Goal: Register for event/course

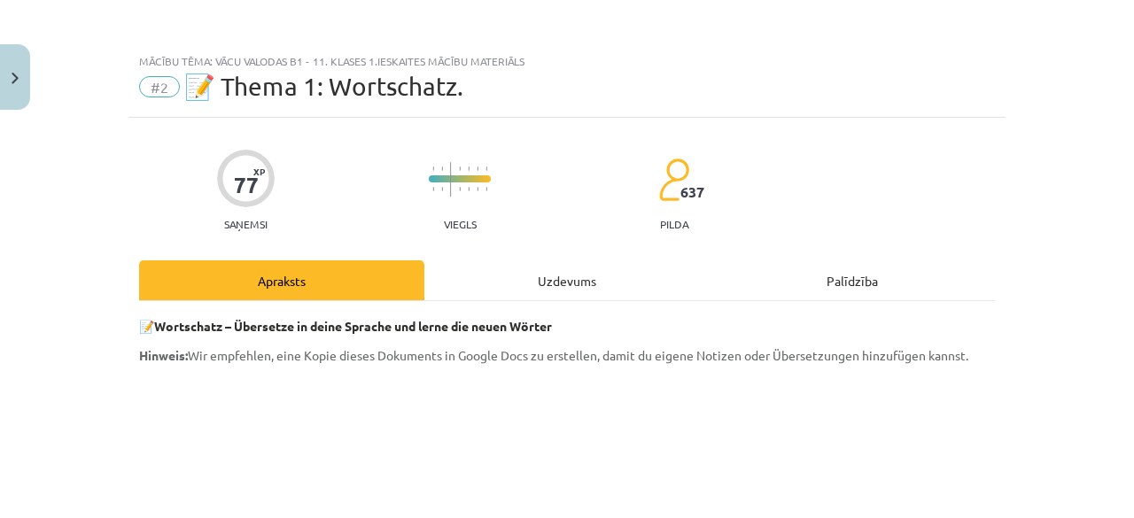
scroll to position [1063, 0]
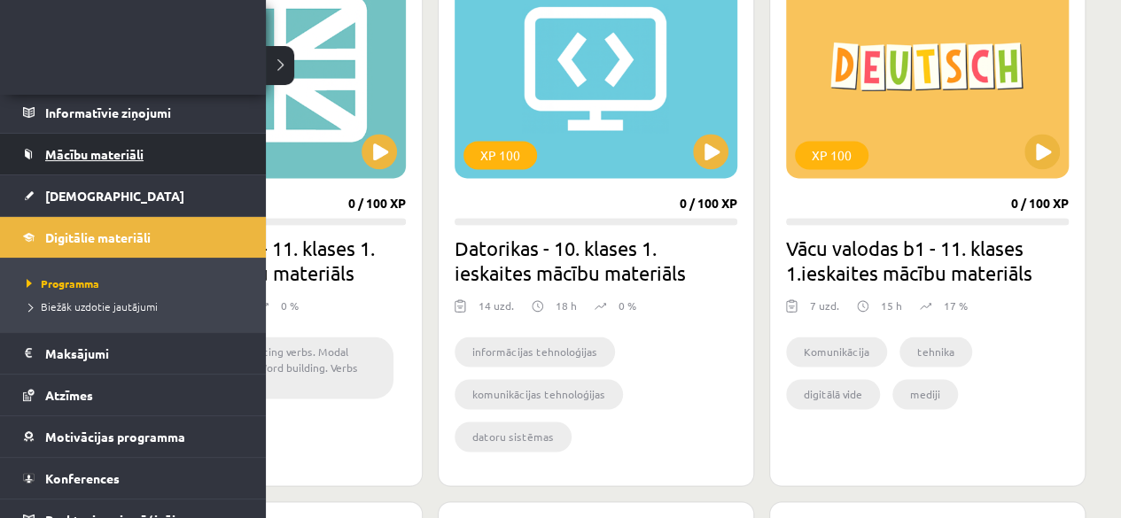
scroll to position [145, 0]
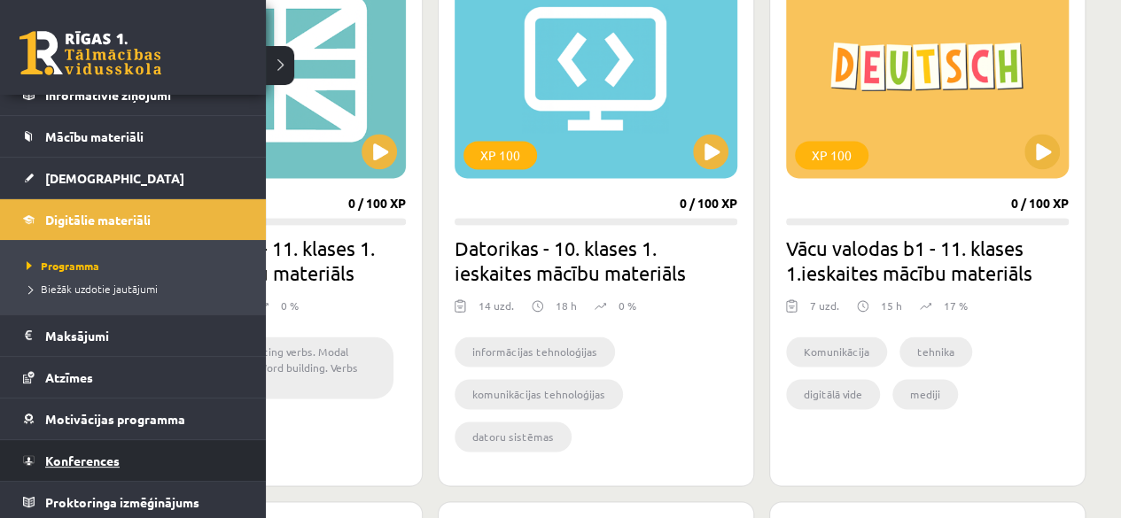
click at [193, 465] on link "Konferences" at bounding box center [133, 460] width 221 height 41
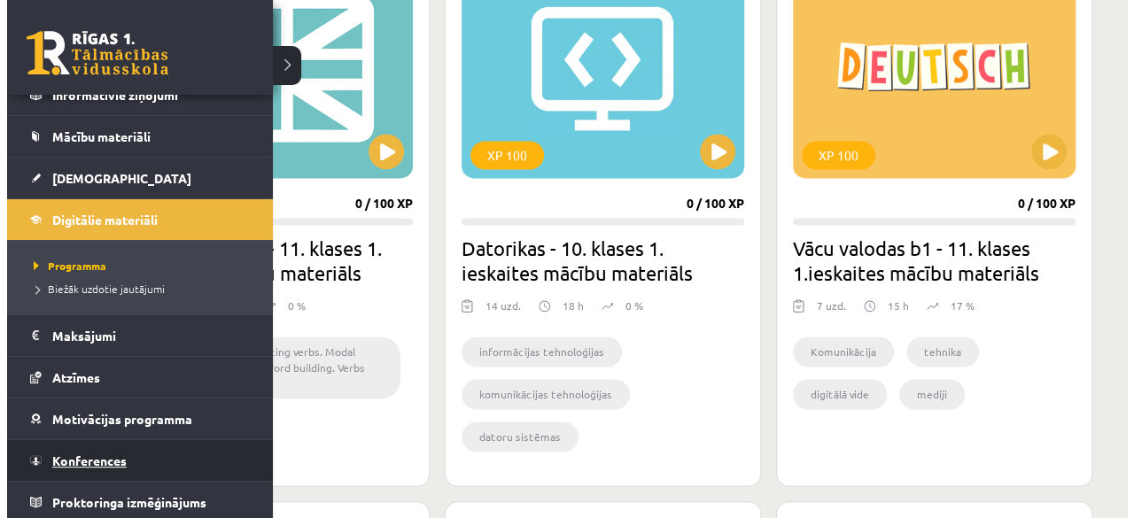
scroll to position [71, 0]
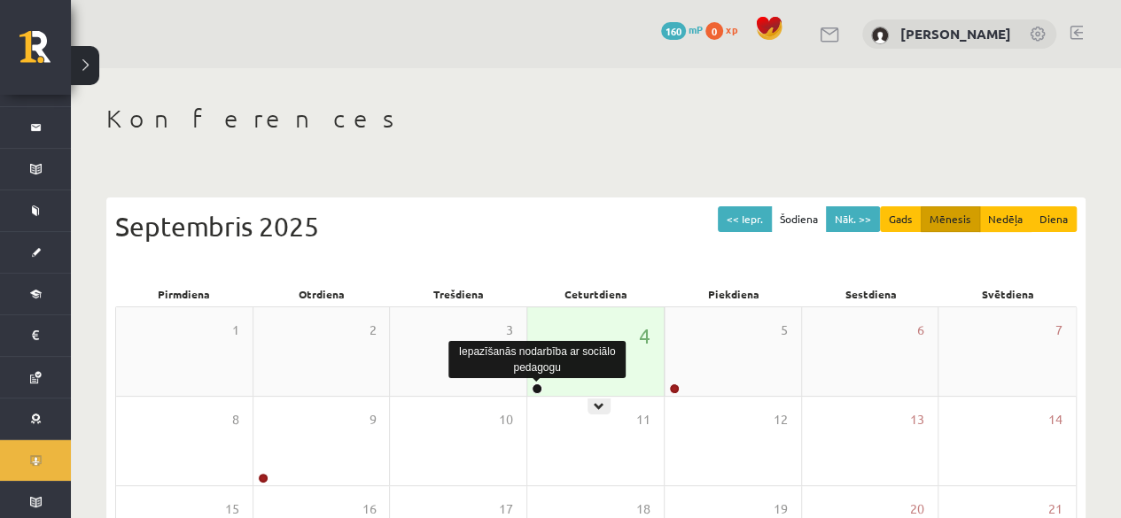
click at [540, 384] on link at bounding box center [537, 389] width 11 height 11
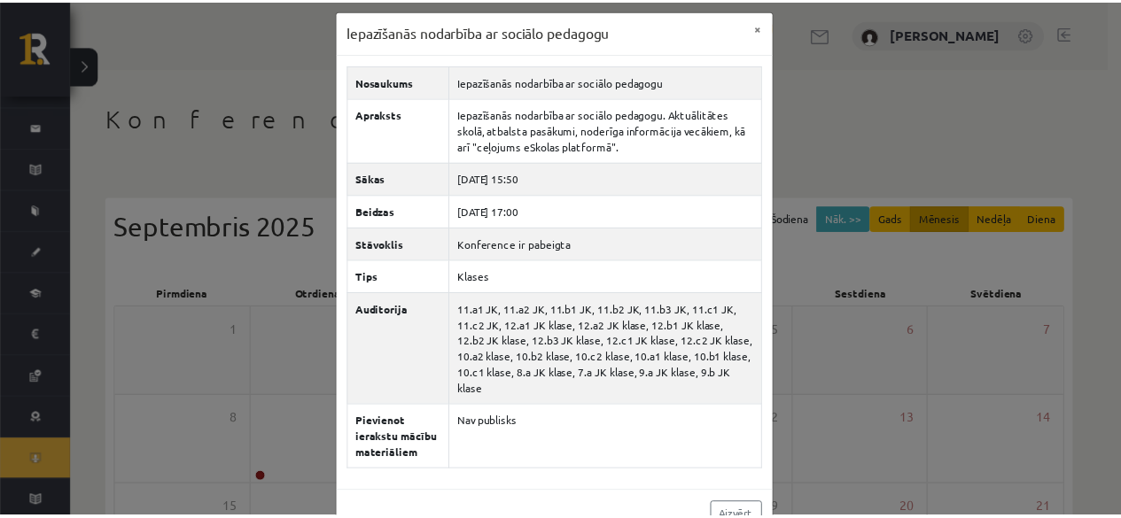
scroll to position [0, 0]
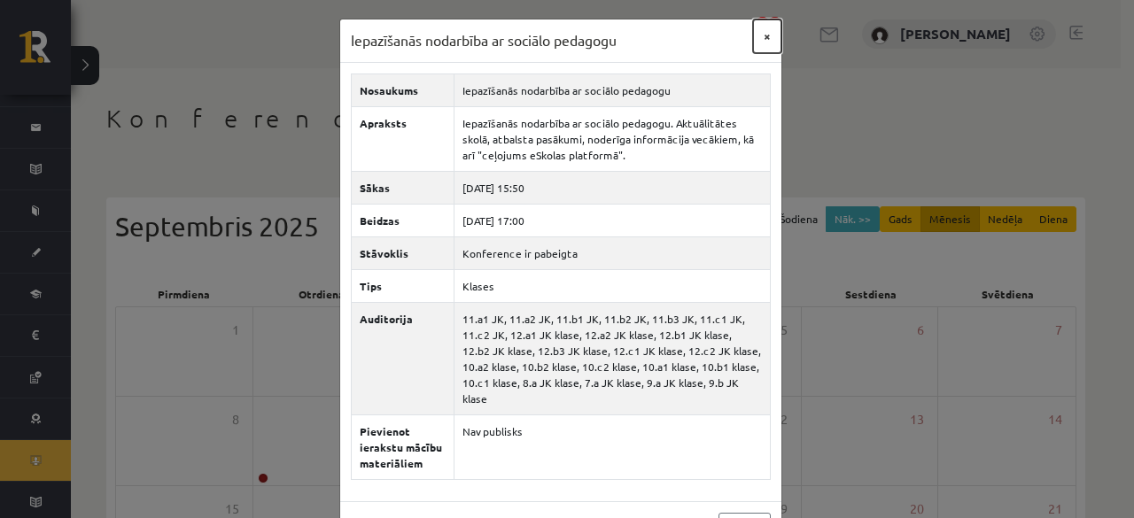
click at [764, 29] on button "×" at bounding box center [767, 36] width 28 height 34
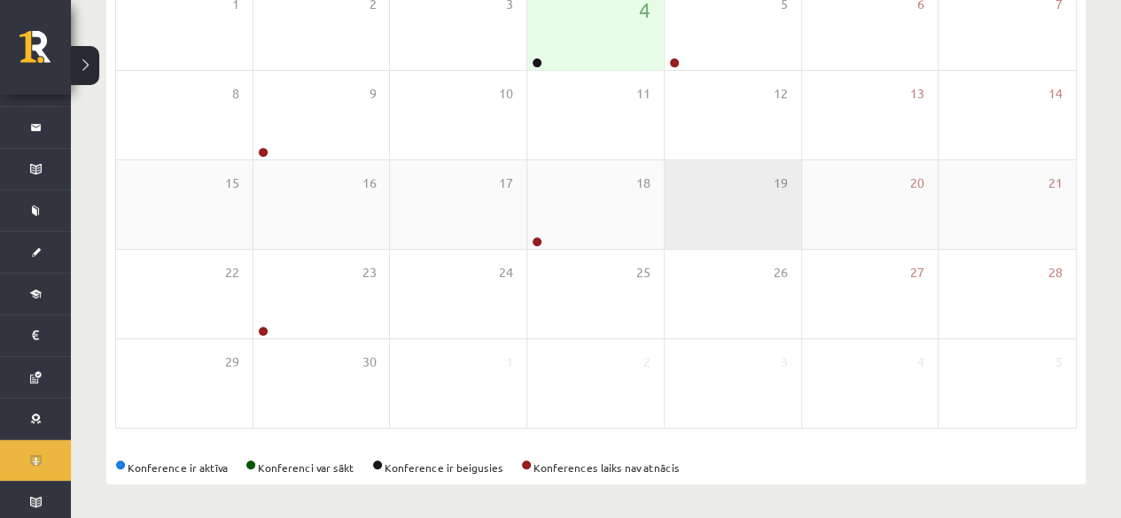
scroll to position [237, 0]
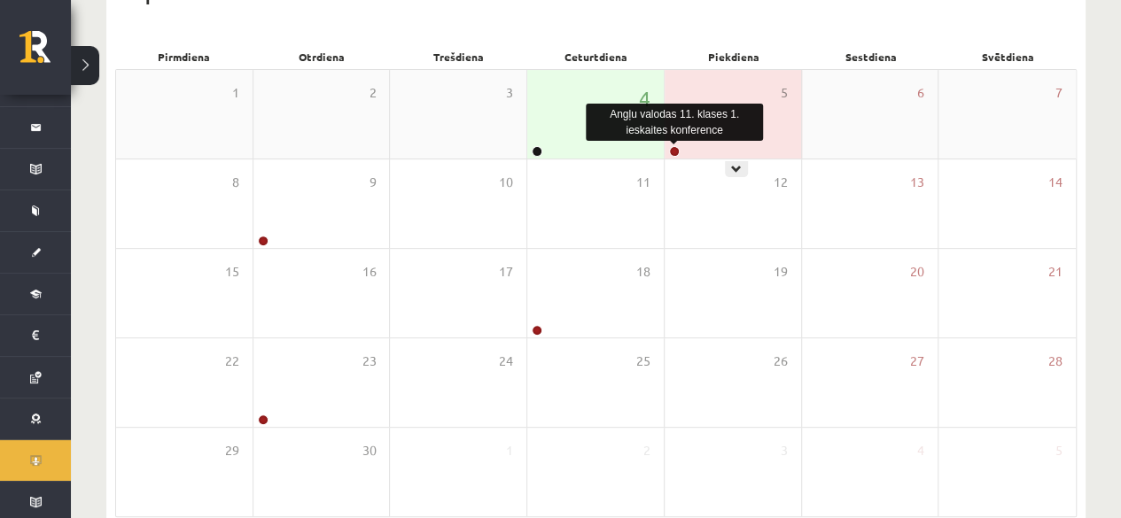
click at [675, 147] on link at bounding box center [674, 151] width 11 height 11
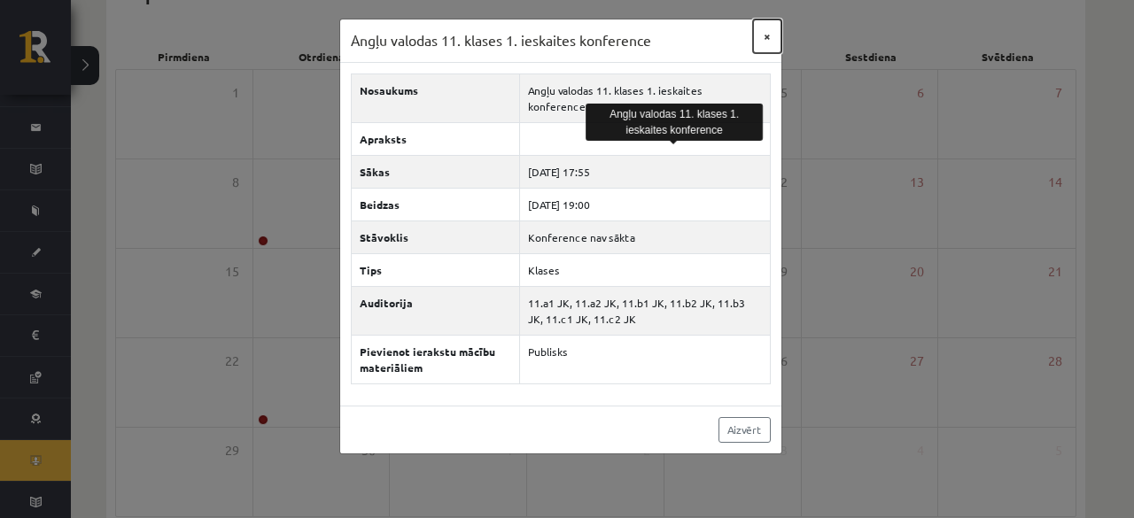
click at [762, 37] on button "×" at bounding box center [767, 36] width 28 height 34
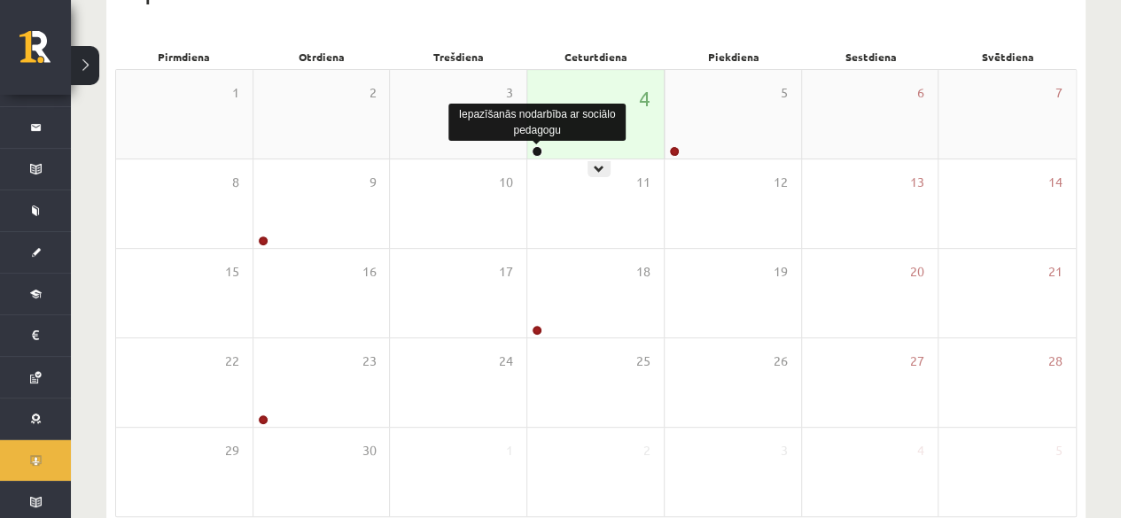
click at [532, 148] on div at bounding box center [535, 152] width 17 height 12
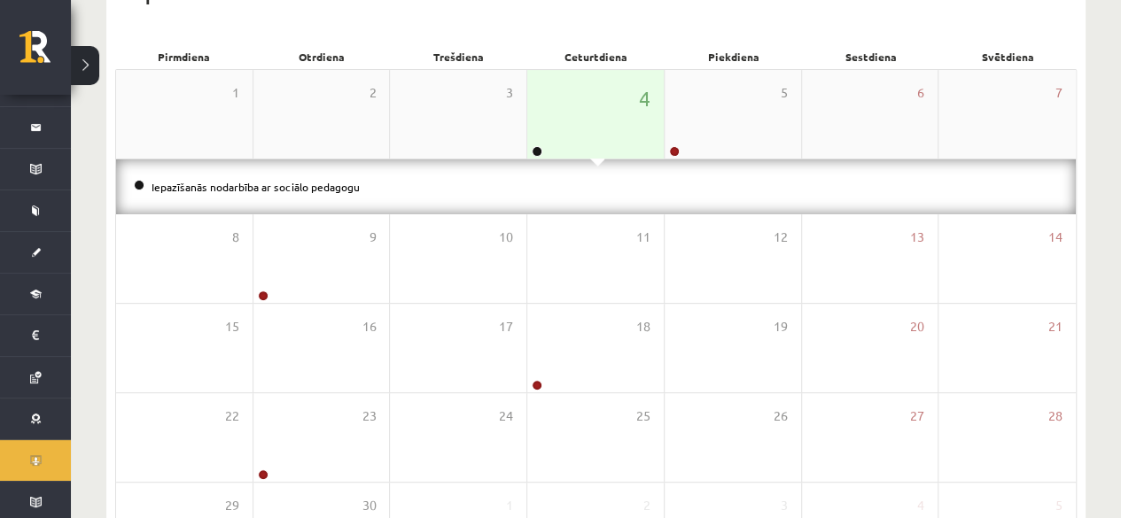
click at [539, 156] on div at bounding box center [535, 152] width 17 height 12
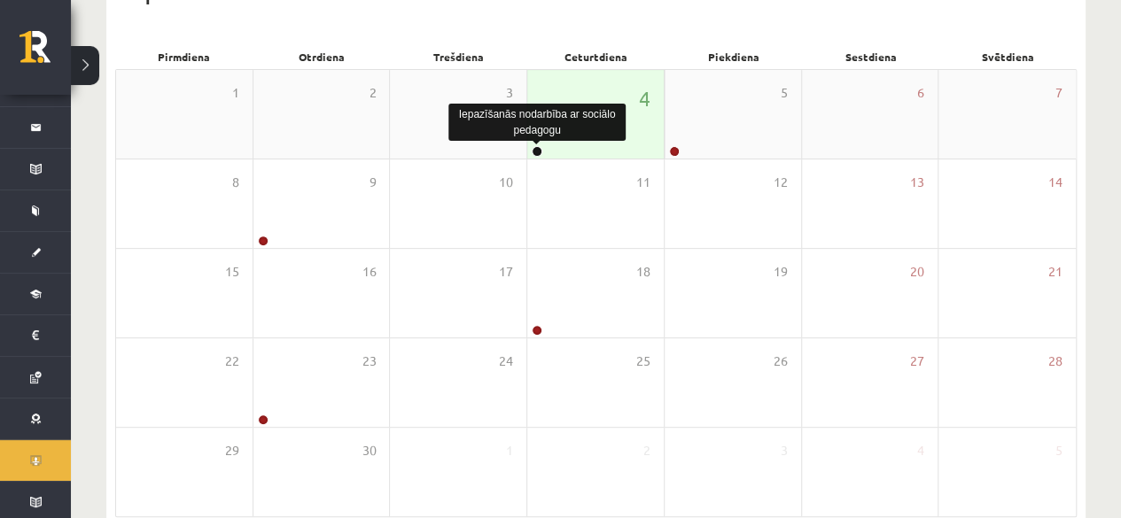
click at [538, 153] on link at bounding box center [537, 151] width 11 height 11
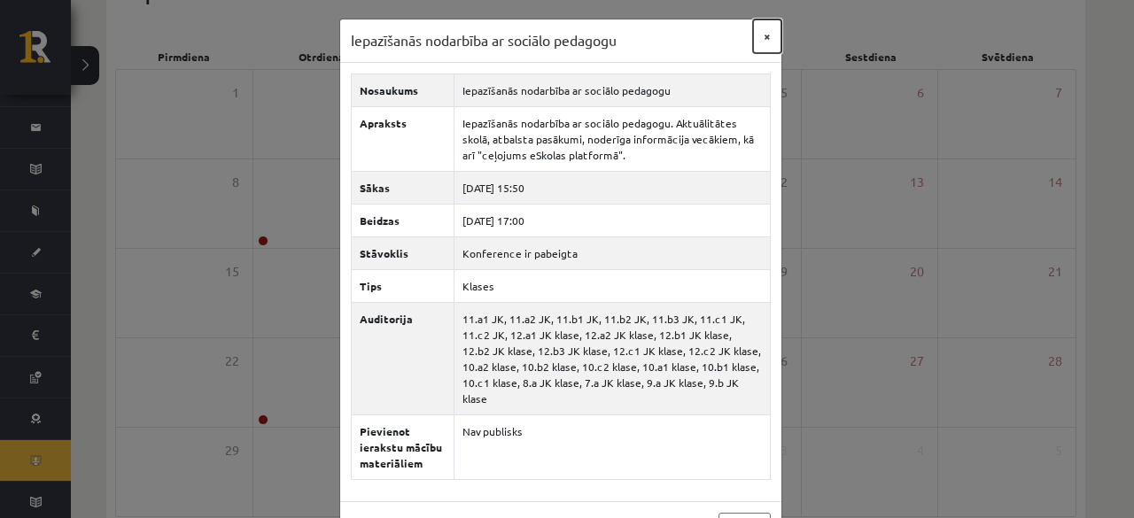
click at [764, 43] on button "×" at bounding box center [767, 36] width 28 height 34
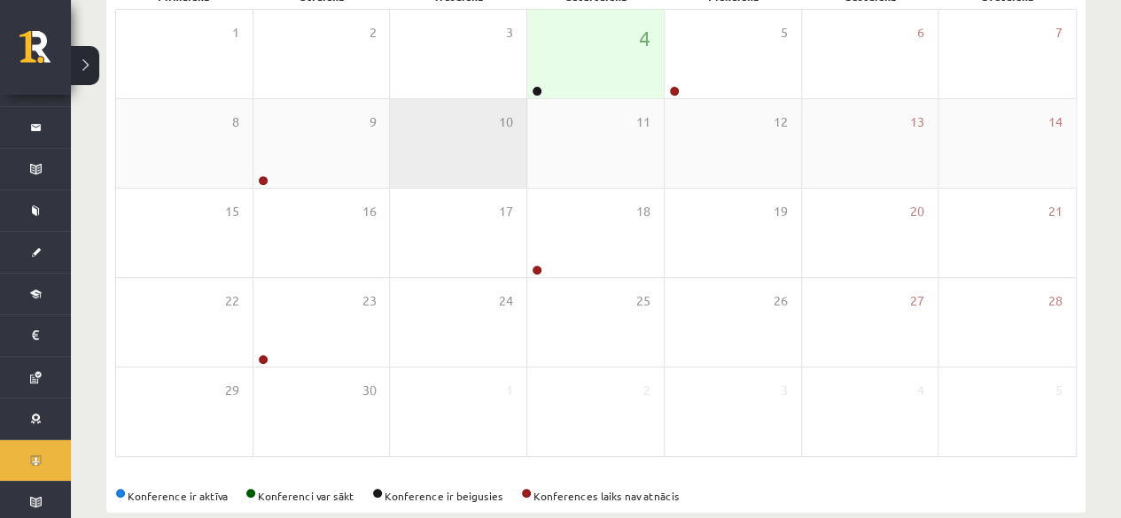
scroll to position [326, 0]
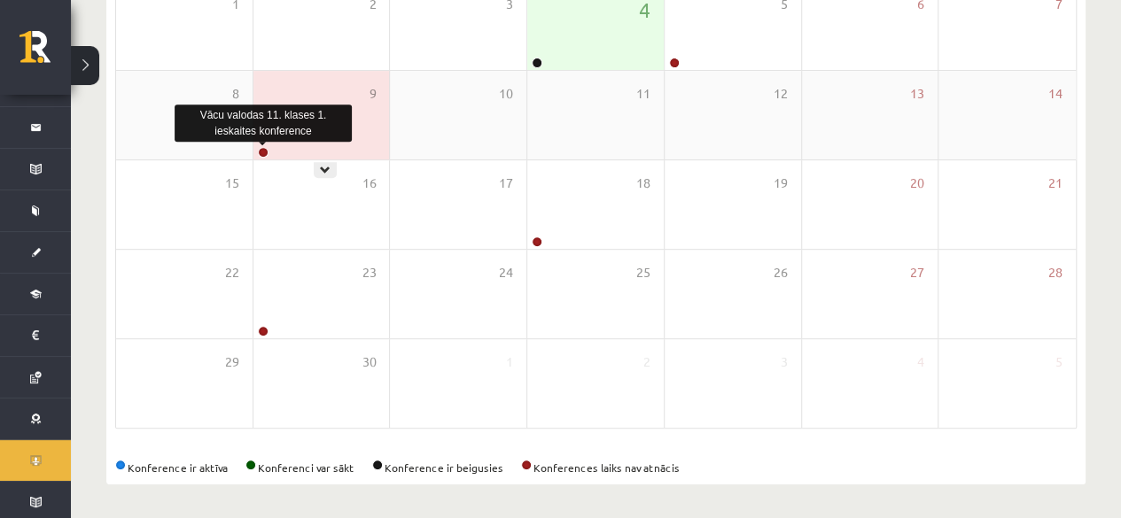
click at [262, 148] on link at bounding box center [263, 152] width 11 height 11
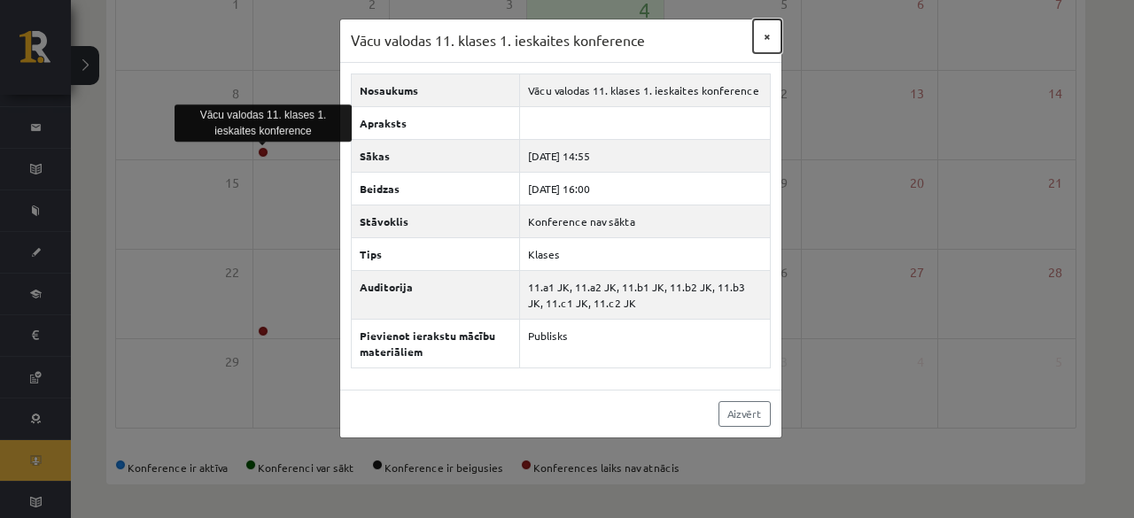
click at [773, 42] on button "×" at bounding box center [767, 36] width 28 height 34
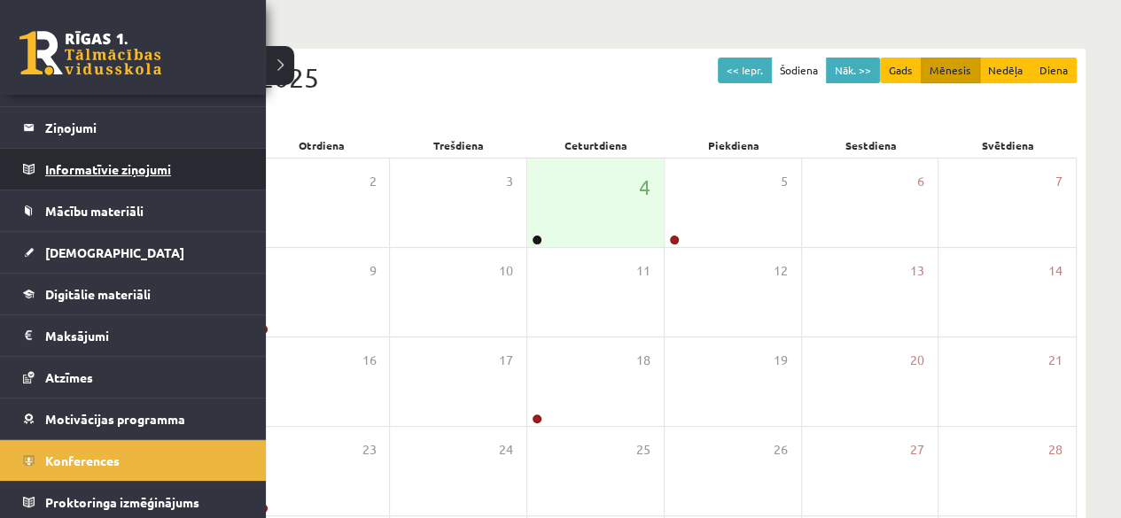
scroll to position [0, 0]
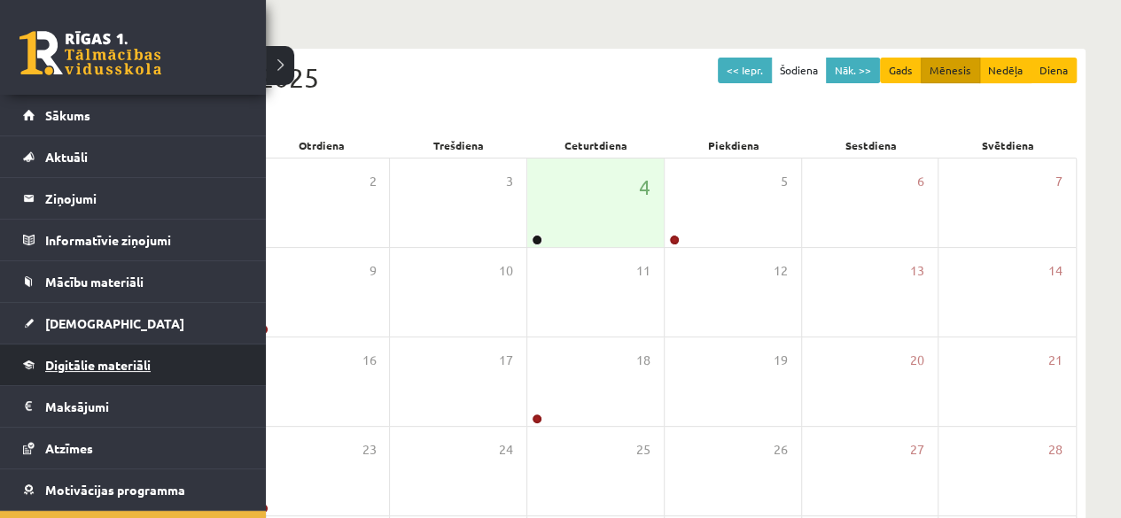
click at [171, 363] on link "Digitālie materiāli" at bounding box center [133, 365] width 221 height 41
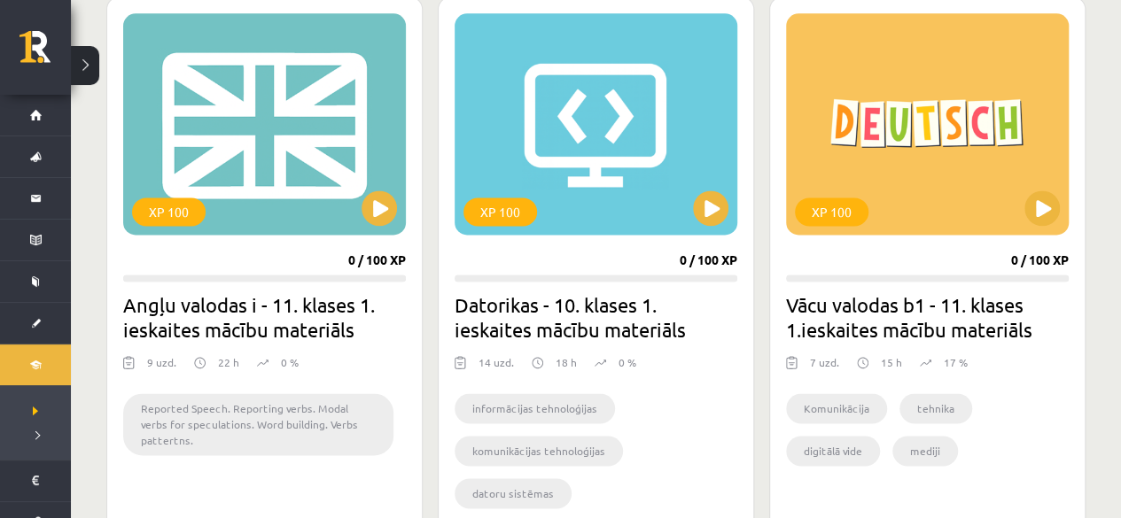
scroll to position [1123, 0]
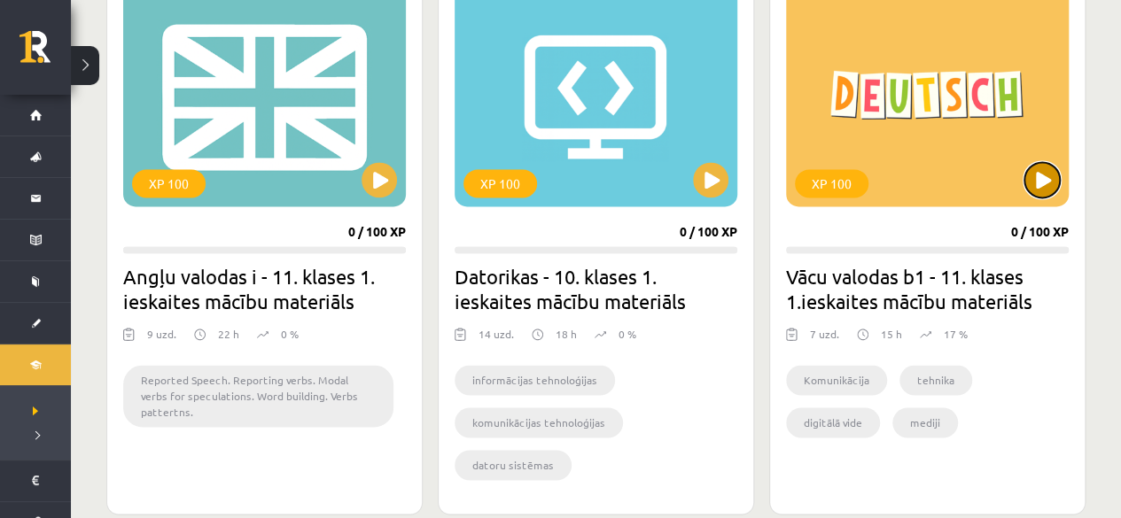
click at [1041, 175] on button at bounding box center [1041, 179] width 35 height 35
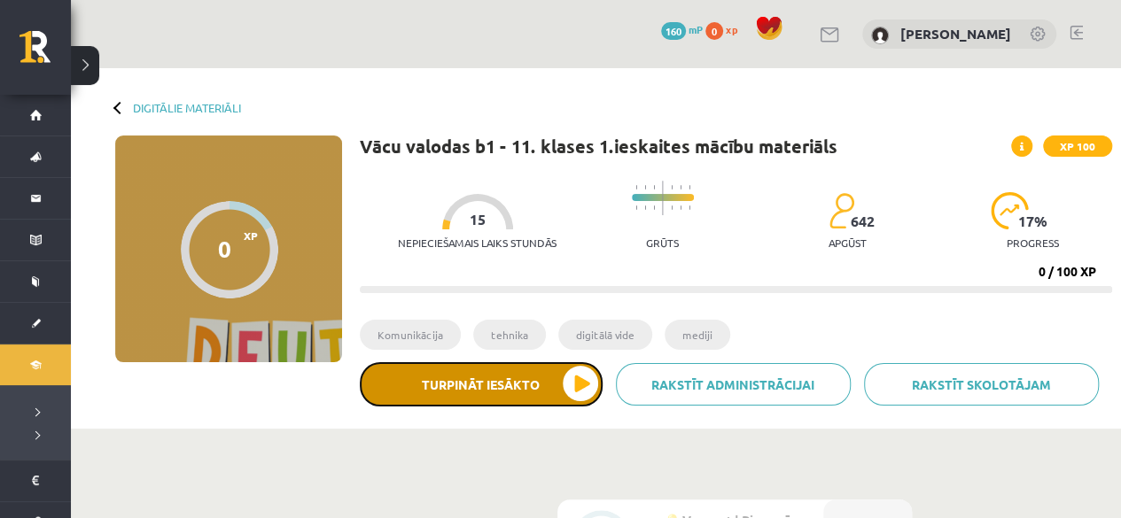
click at [567, 384] on button "Turpināt iesākto" at bounding box center [481, 384] width 243 height 44
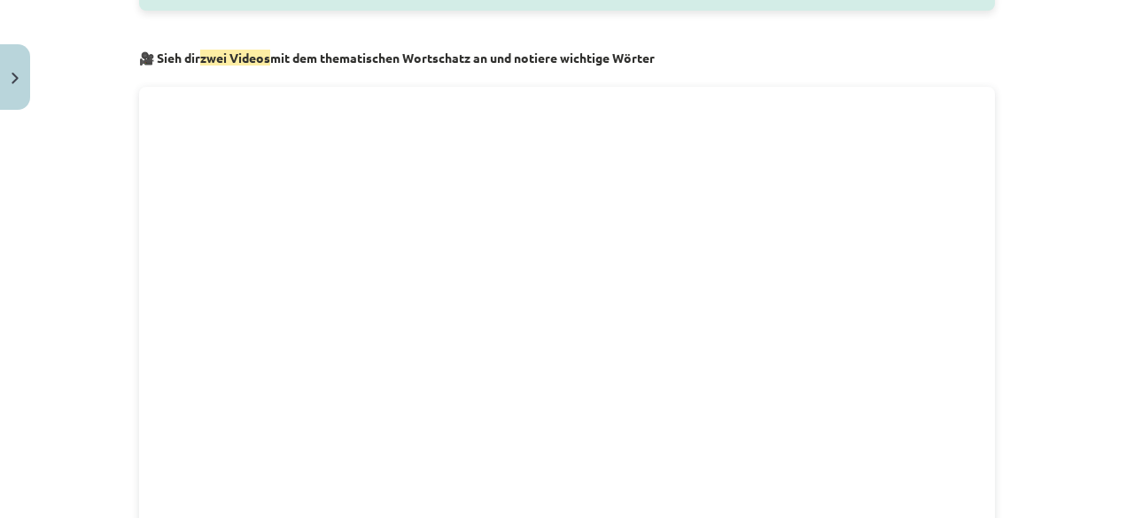
scroll to position [1063, 0]
